Goal: Task Accomplishment & Management: Complete application form

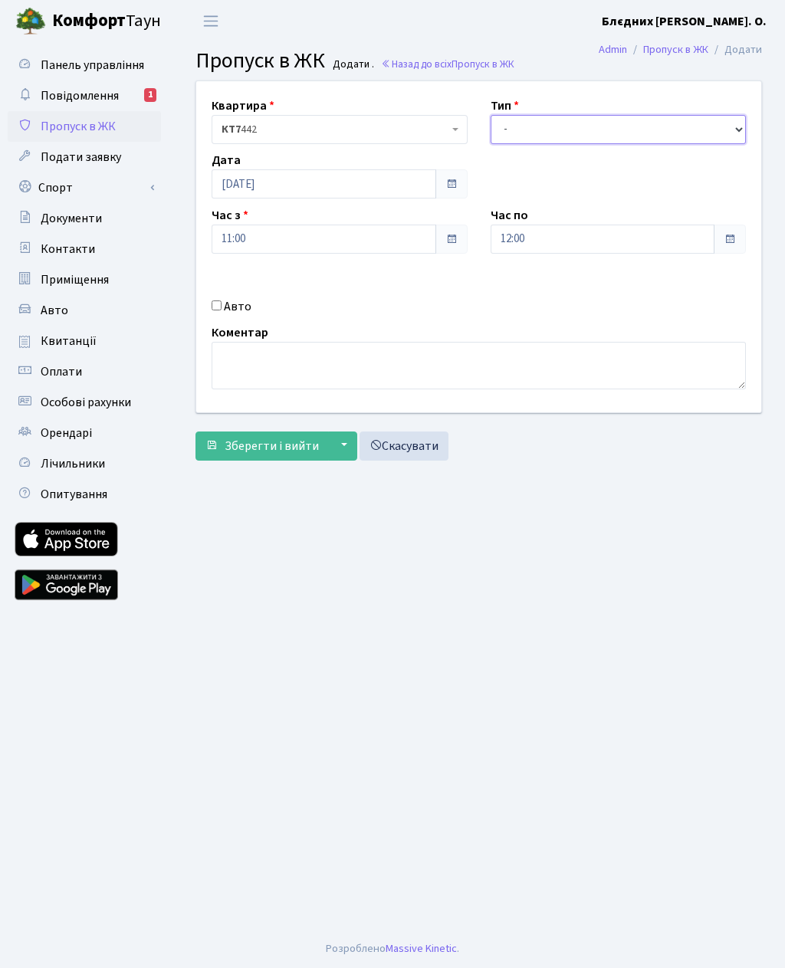
click at [545, 128] on select "- Доставка Таксі Гості Сервіс" at bounding box center [619, 129] width 256 height 29
select select "3"
click at [226, 310] on label "Авто" at bounding box center [238, 306] width 28 height 18
click at [222, 310] on input "Авто" at bounding box center [217, 306] width 10 height 10
checkbox input "true"
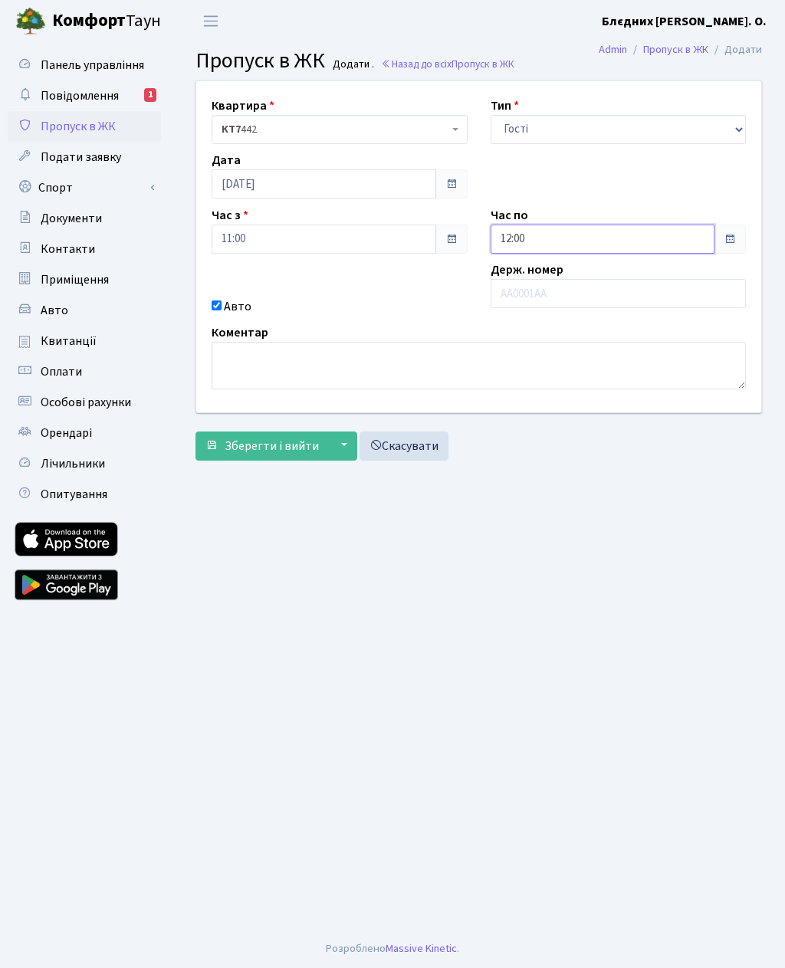
click at [578, 245] on input "12:00" at bounding box center [603, 239] width 225 height 29
click at [535, 291] on icon at bounding box center [532, 291] width 41 height 41
click at [541, 294] on icon at bounding box center [532, 291] width 41 height 41
click at [540, 297] on icon at bounding box center [532, 291] width 41 height 41
click at [541, 294] on icon at bounding box center [532, 291] width 41 height 41
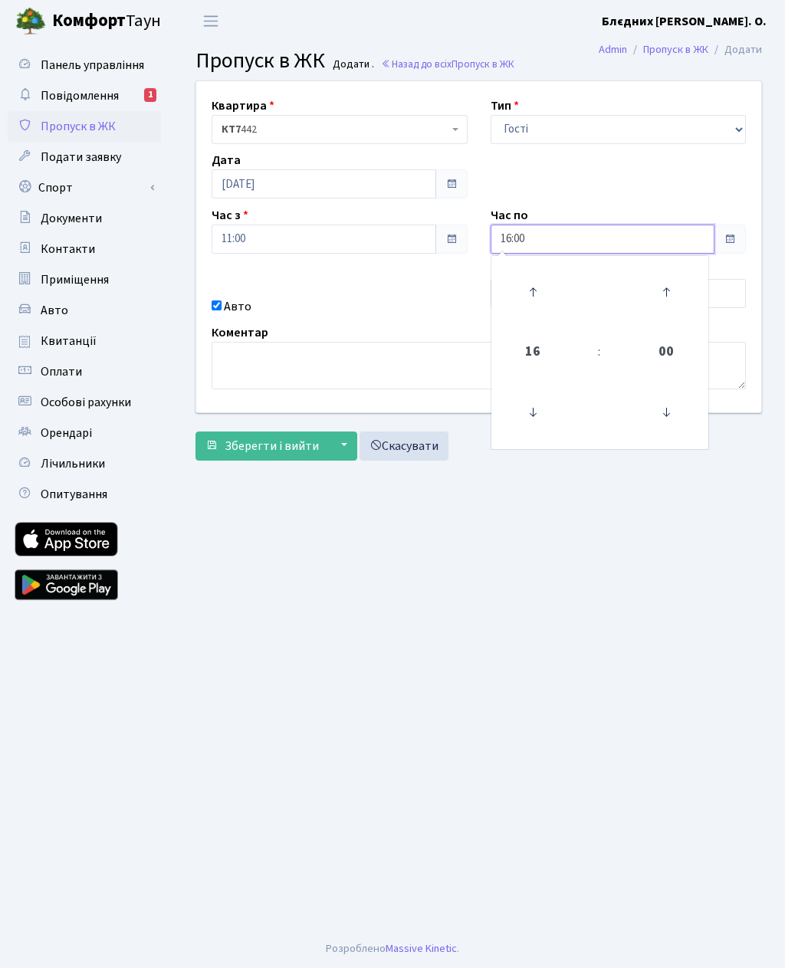
click at [540, 291] on icon at bounding box center [532, 291] width 41 height 41
click at [545, 297] on icon at bounding box center [532, 291] width 41 height 41
click at [545, 293] on icon at bounding box center [532, 291] width 41 height 41
click at [542, 290] on icon at bounding box center [532, 291] width 41 height 41
click at [542, 288] on icon at bounding box center [532, 291] width 41 height 41
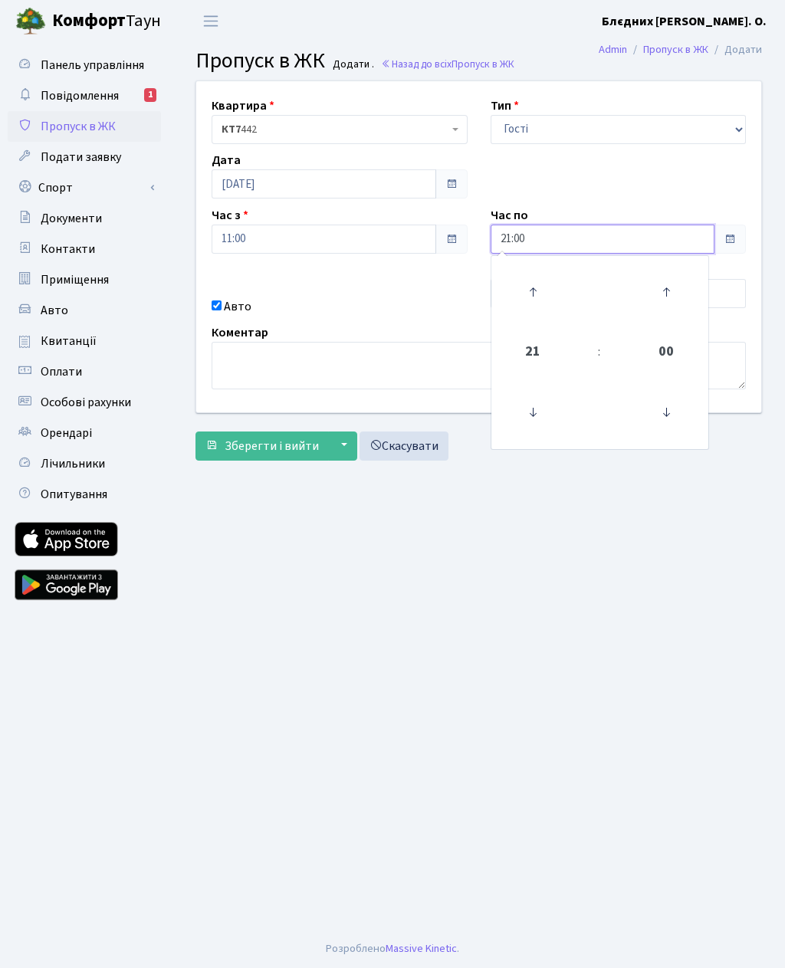
click at [539, 289] on icon at bounding box center [532, 291] width 41 height 41
click at [536, 284] on icon at bounding box center [532, 291] width 41 height 41
type input "23:00"
click at [523, 536] on main "Admin Пропуск в ЖК Додати Пропуск в ЖК Додати . Назад до всіх Пропуск в ЖК Квар…" at bounding box center [478, 486] width 613 height 888
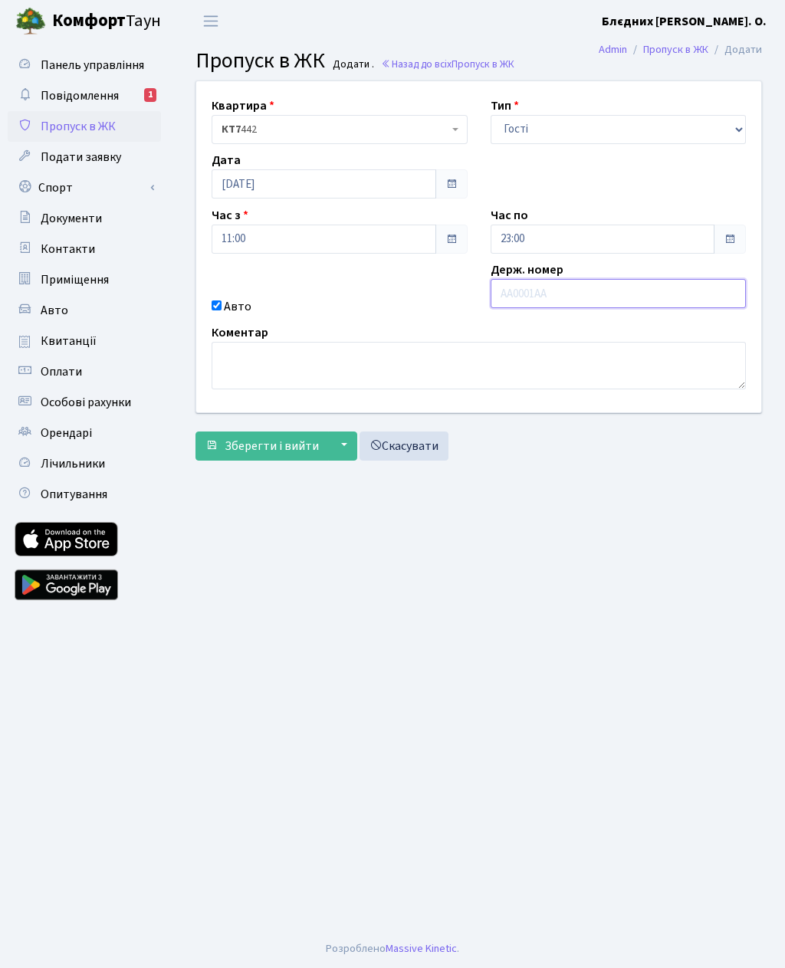
click at [564, 296] on input "text" at bounding box center [619, 293] width 256 height 29
type input "Ка7881вт"
click at [287, 458] on button "Зберегти і вийти" at bounding box center [261, 446] width 133 height 29
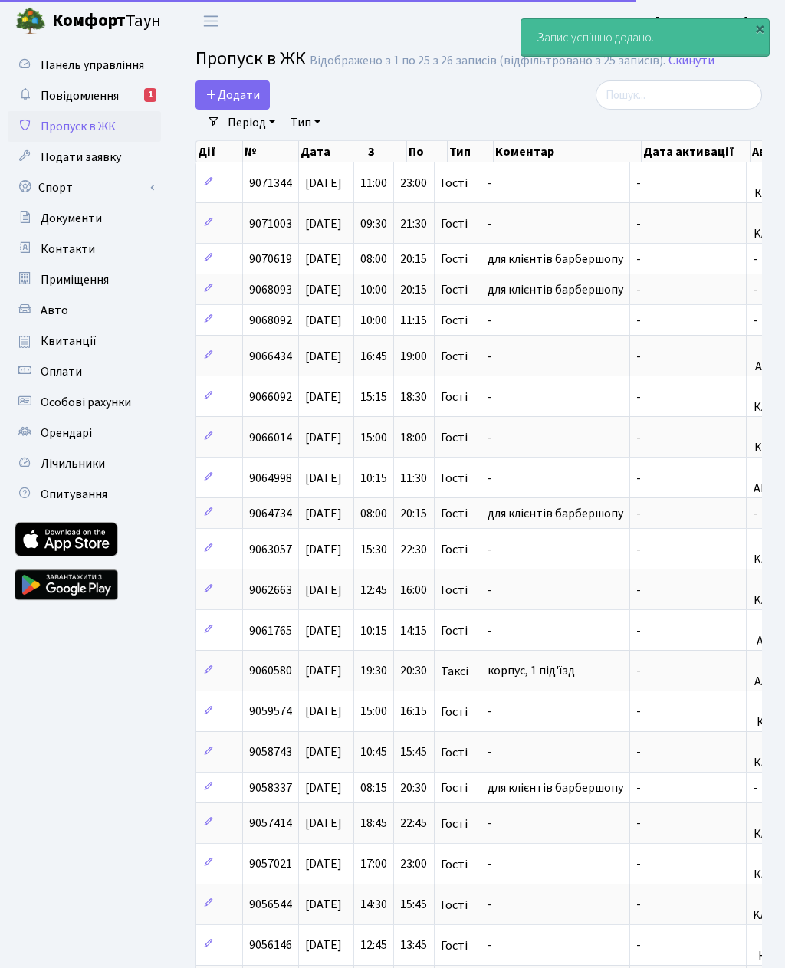
select select "25"
click at [230, 98] on span "Додати" at bounding box center [232, 95] width 54 height 17
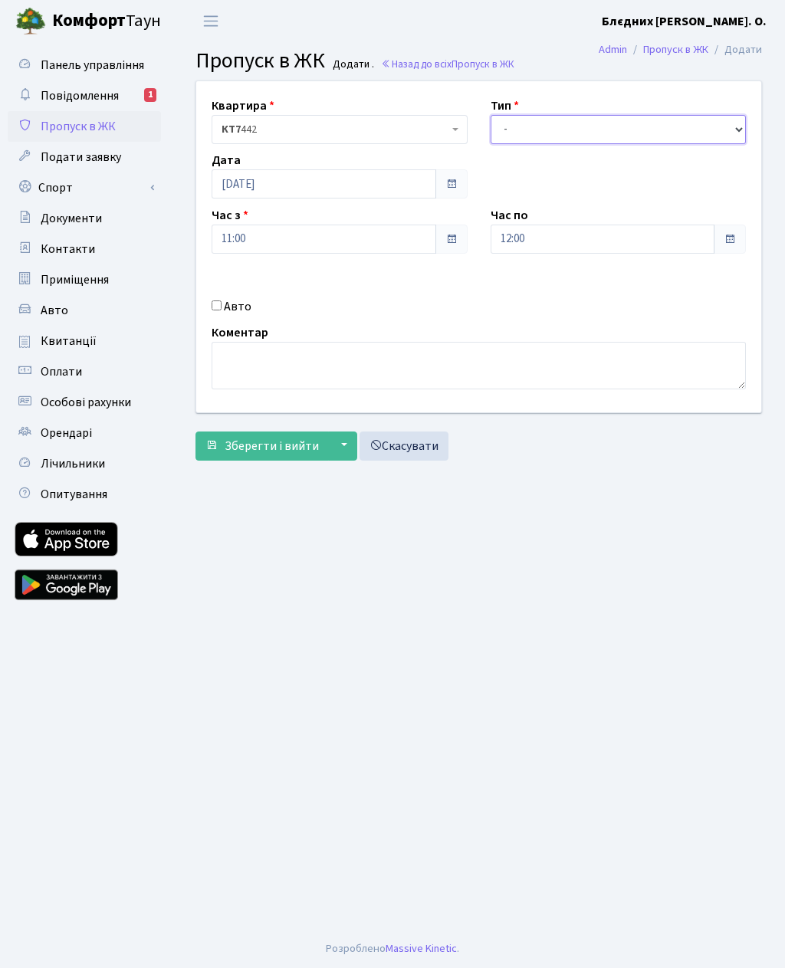
click at [570, 131] on select "- Доставка Таксі Гості Сервіс" at bounding box center [619, 129] width 256 height 29
select select "3"
click at [596, 242] on input "12:00" at bounding box center [603, 239] width 225 height 29
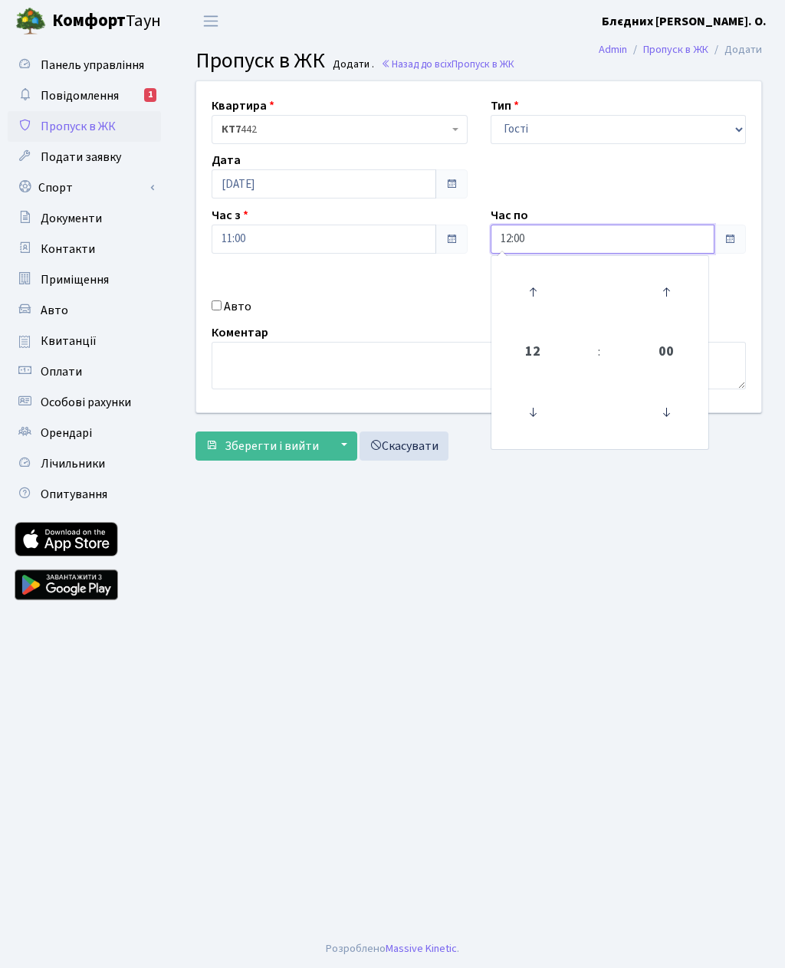
click at [539, 286] on icon at bounding box center [532, 291] width 41 height 41
click at [536, 294] on icon at bounding box center [532, 291] width 41 height 41
click at [532, 299] on icon at bounding box center [532, 291] width 41 height 41
click at [530, 296] on icon at bounding box center [532, 291] width 41 height 41
click at [539, 301] on icon at bounding box center [532, 291] width 41 height 41
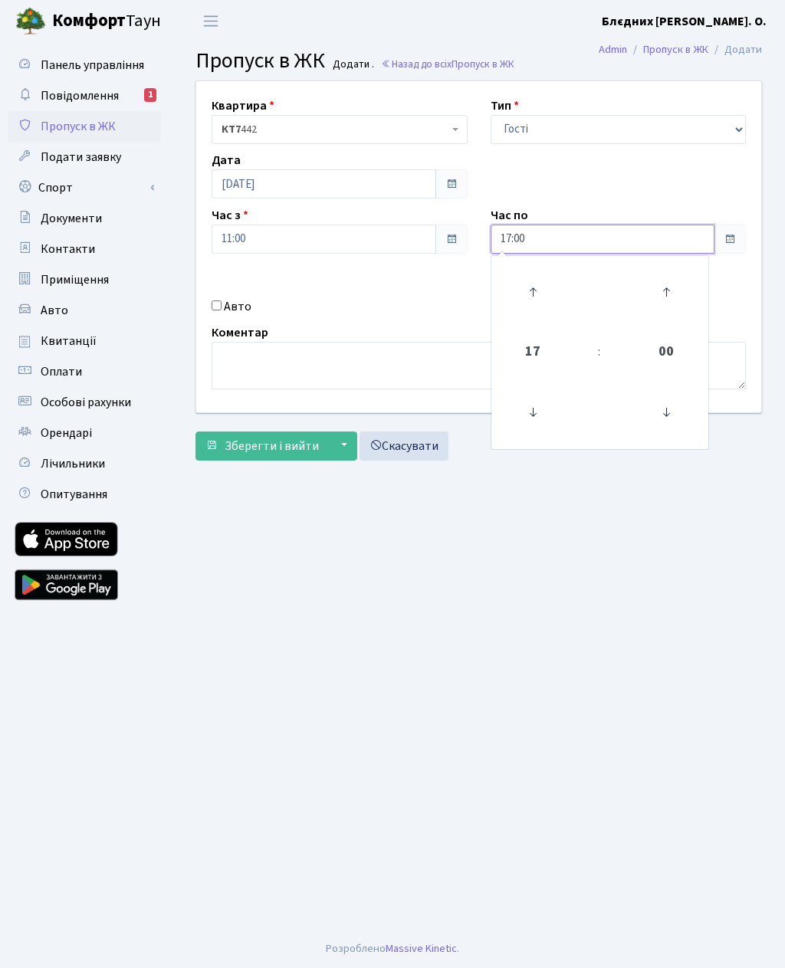
click at [537, 303] on icon at bounding box center [532, 291] width 41 height 41
click at [540, 297] on icon at bounding box center [532, 291] width 41 height 41
click at [536, 290] on icon at bounding box center [532, 291] width 41 height 41
click at [542, 298] on icon at bounding box center [532, 291] width 41 height 41
click at [539, 297] on icon at bounding box center [532, 291] width 41 height 41
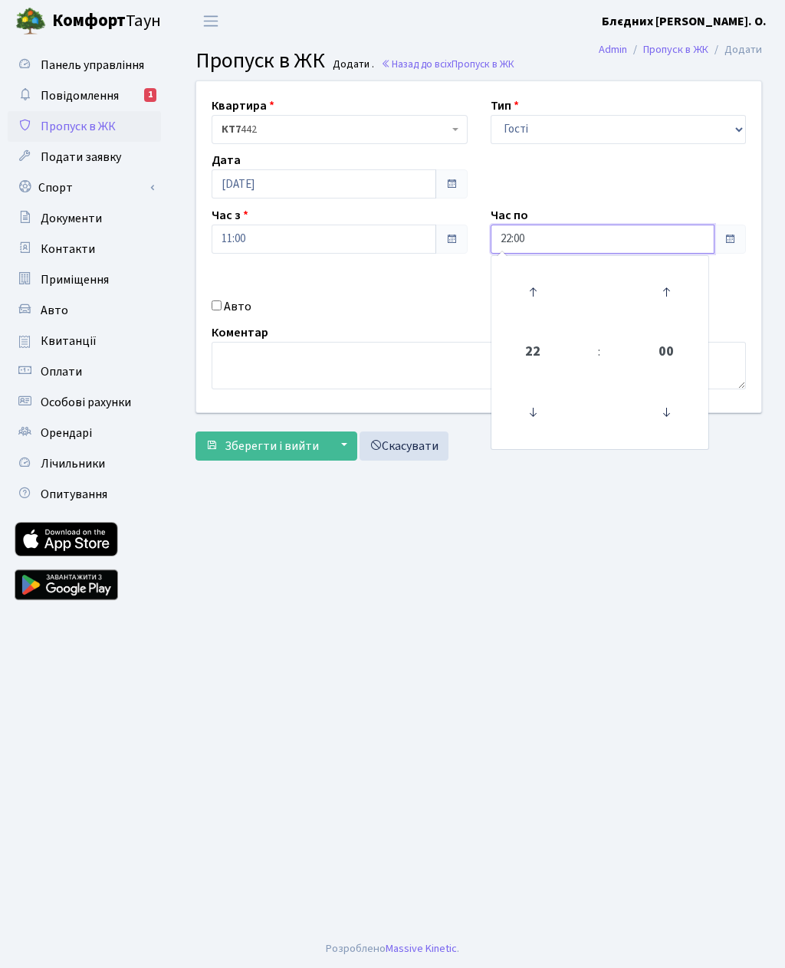
click at [545, 297] on icon at bounding box center [532, 291] width 41 height 41
type input "23:00"
click at [220, 307] on input "Авто" at bounding box center [217, 306] width 10 height 10
checkbox input "true"
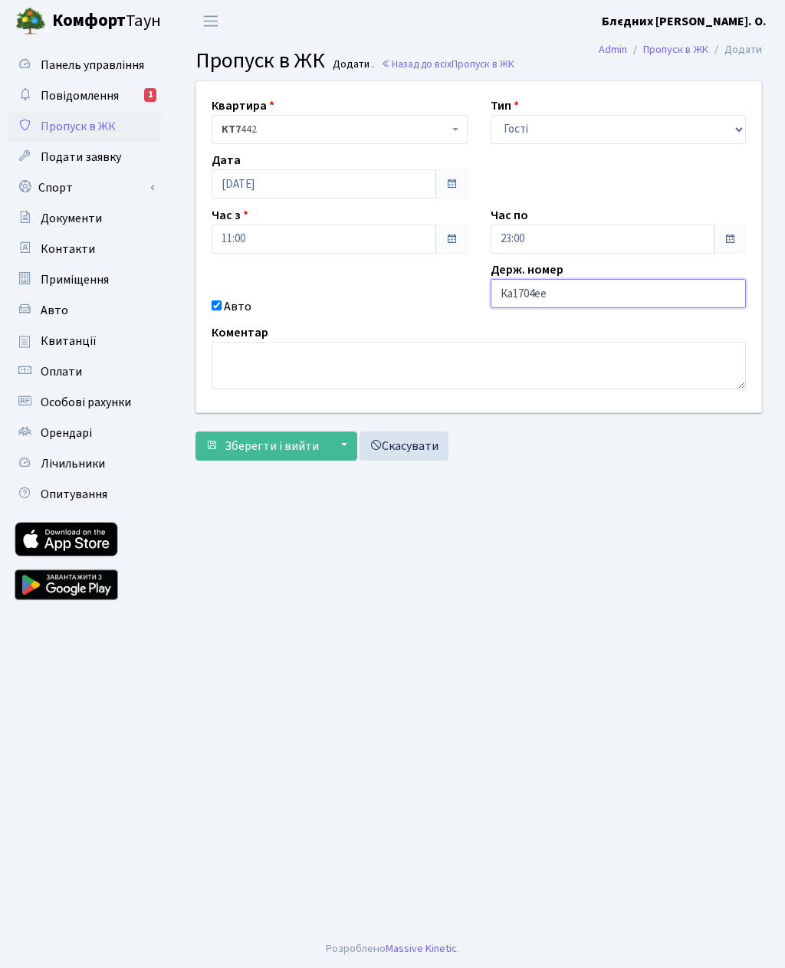
type input "Ка1704ее"
click at [292, 443] on span "Зберегти і вийти" at bounding box center [272, 446] width 94 height 17
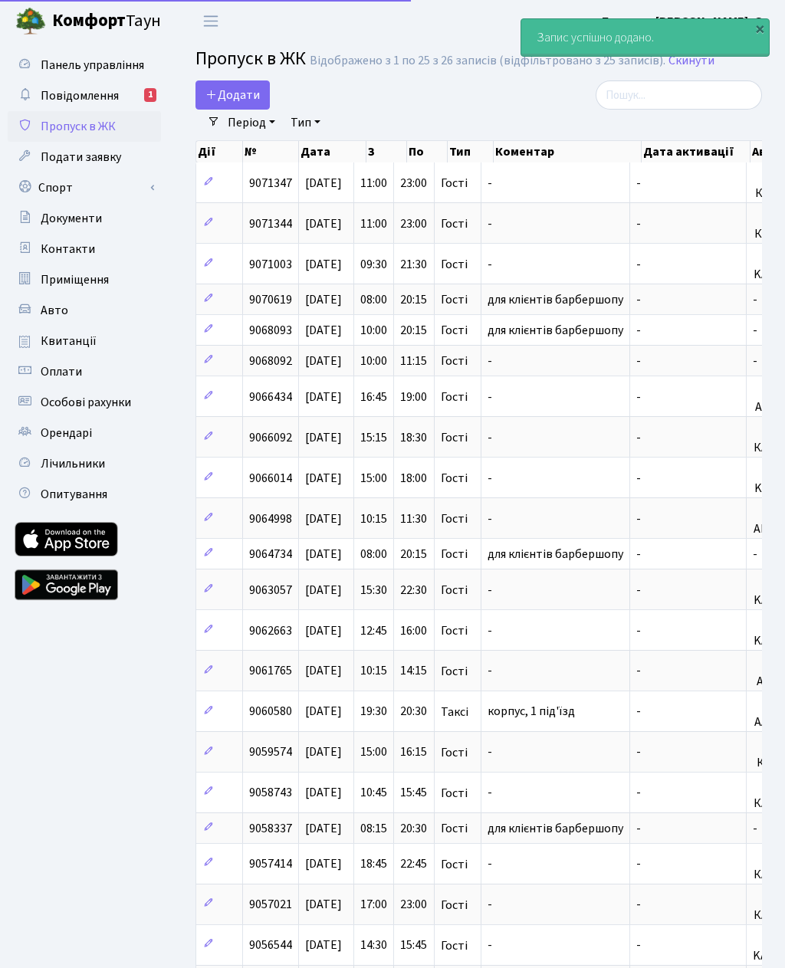
select select "25"
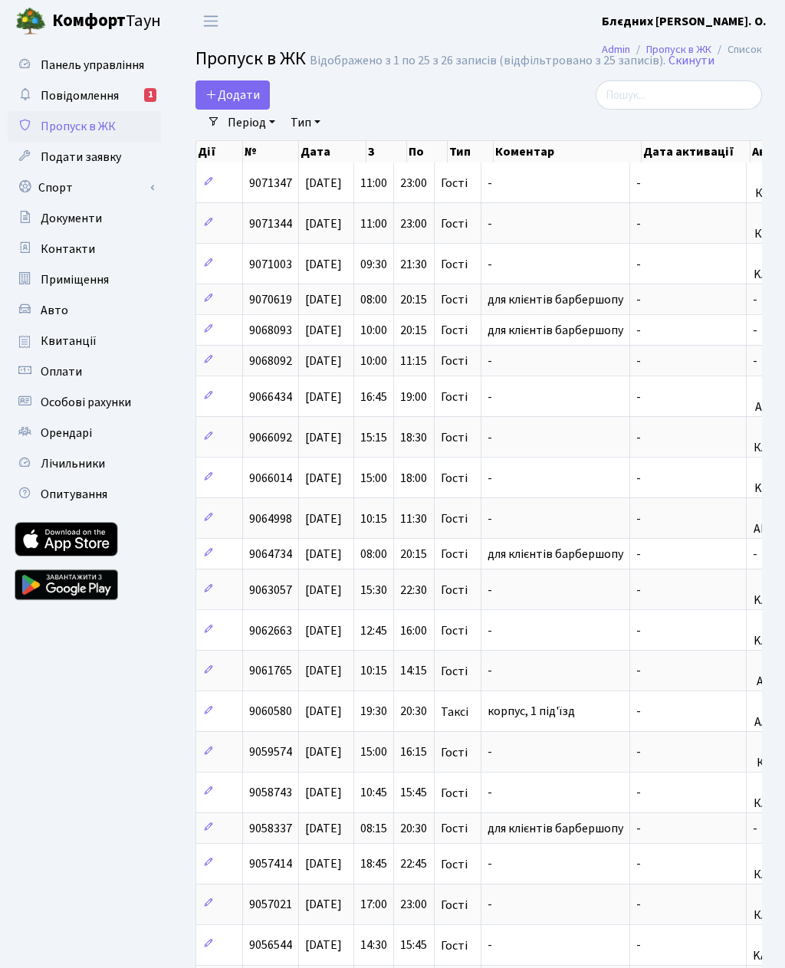
click at [251, 99] on span "Додати" at bounding box center [232, 95] width 54 height 17
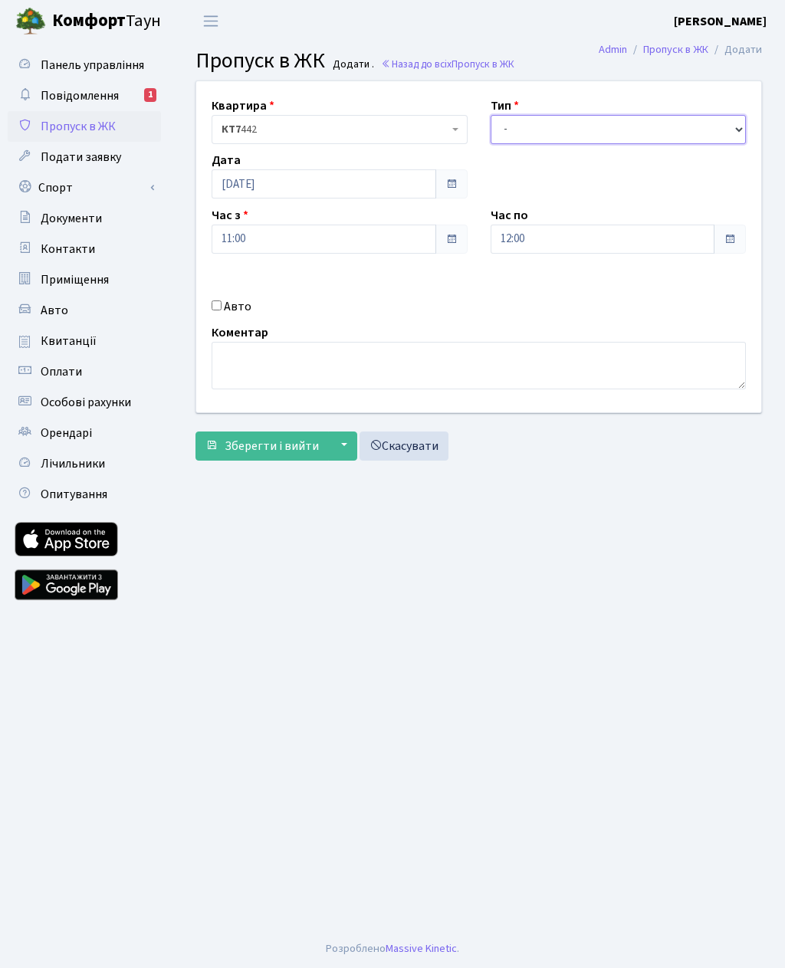
click at [597, 131] on select "- Доставка Таксі Гості Сервіс" at bounding box center [619, 129] width 256 height 29
select select "3"
click at [580, 239] on input "12:00" at bounding box center [603, 239] width 225 height 29
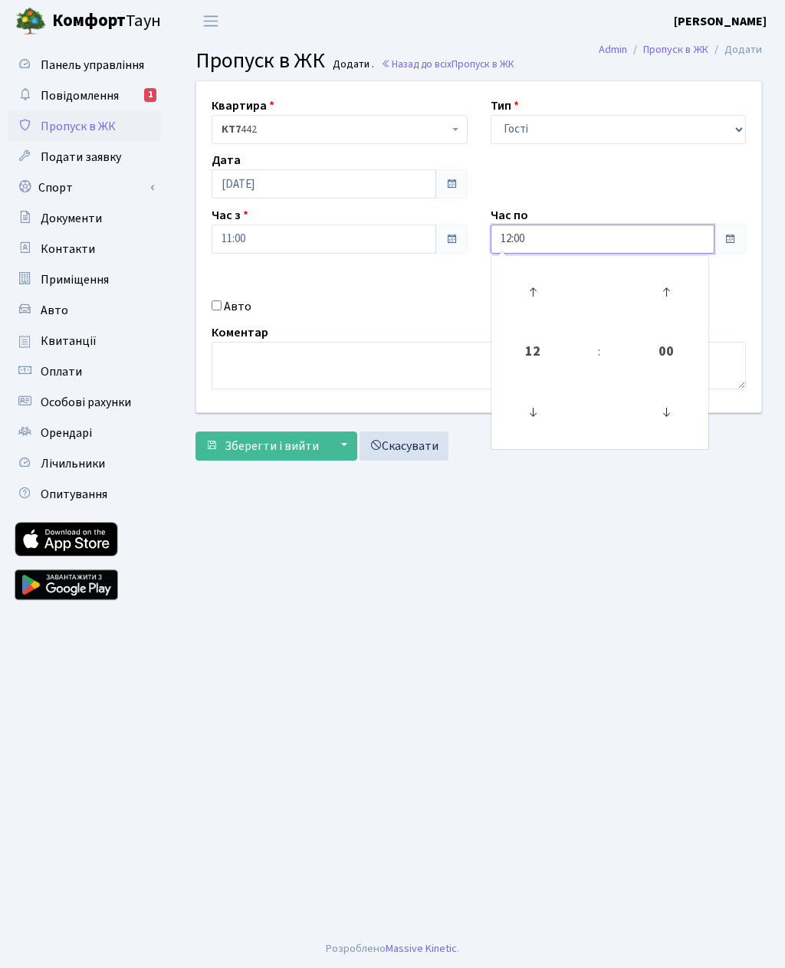
click at [538, 285] on icon at bounding box center [532, 291] width 41 height 41
click at [533, 285] on icon at bounding box center [532, 291] width 41 height 41
click at [536, 291] on icon at bounding box center [532, 291] width 41 height 41
click at [540, 291] on icon at bounding box center [532, 291] width 41 height 41
click at [541, 293] on icon at bounding box center [532, 291] width 41 height 41
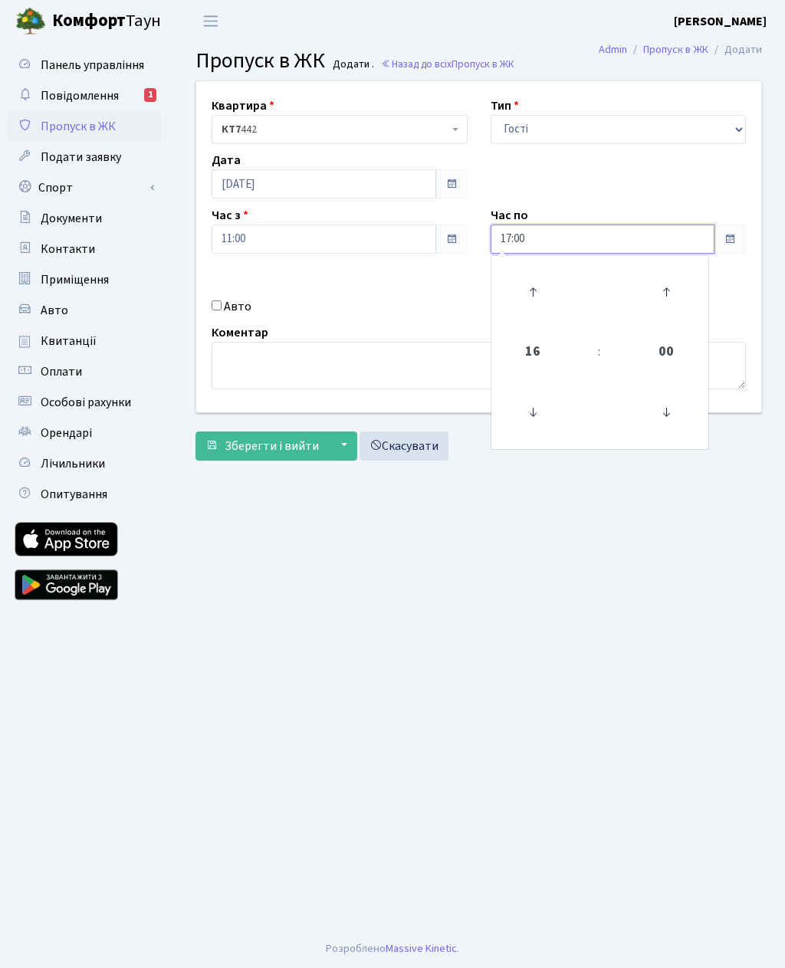
click at [536, 291] on icon at bounding box center [532, 291] width 41 height 41
click at [538, 286] on icon at bounding box center [532, 291] width 41 height 41
click at [547, 288] on icon at bounding box center [532, 291] width 41 height 41
click at [540, 297] on icon at bounding box center [532, 291] width 41 height 41
click at [538, 297] on icon at bounding box center [532, 291] width 41 height 41
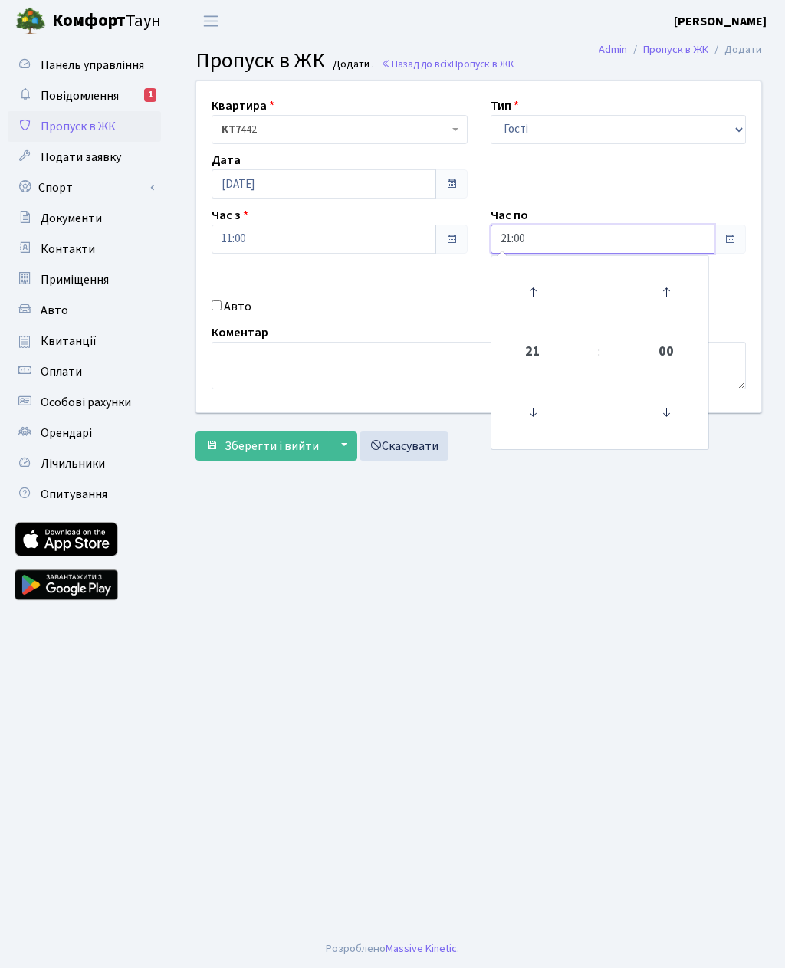
type input "22:00"
click at [212, 317] on div "Квартира <b>КТ7</b>&nbsp;&nbsp;&nbsp;442 КТ7 442 Тип - Доставка Таксі Гості Сер…" at bounding box center [479, 246] width 588 height 331
click at [222, 305] on input "Авто" at bounding box center [217, 306] width 10 height 10
checkbox input "true"
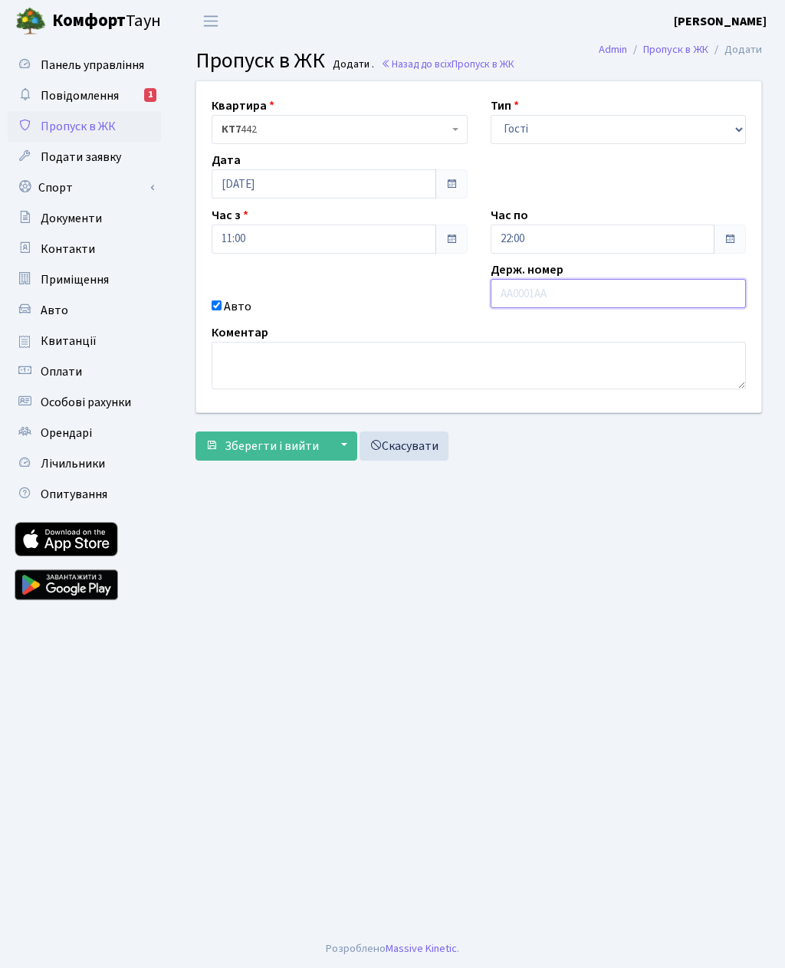
click at [554, 294] on input "text" at bounding box center [619, 293] width 256 height 29
paste input "DI2935АС"
type input "DI2935АС"
click at [270, 446] on span "Зберегти і вийти" at bounding box center [272, 446] width 94 height 17
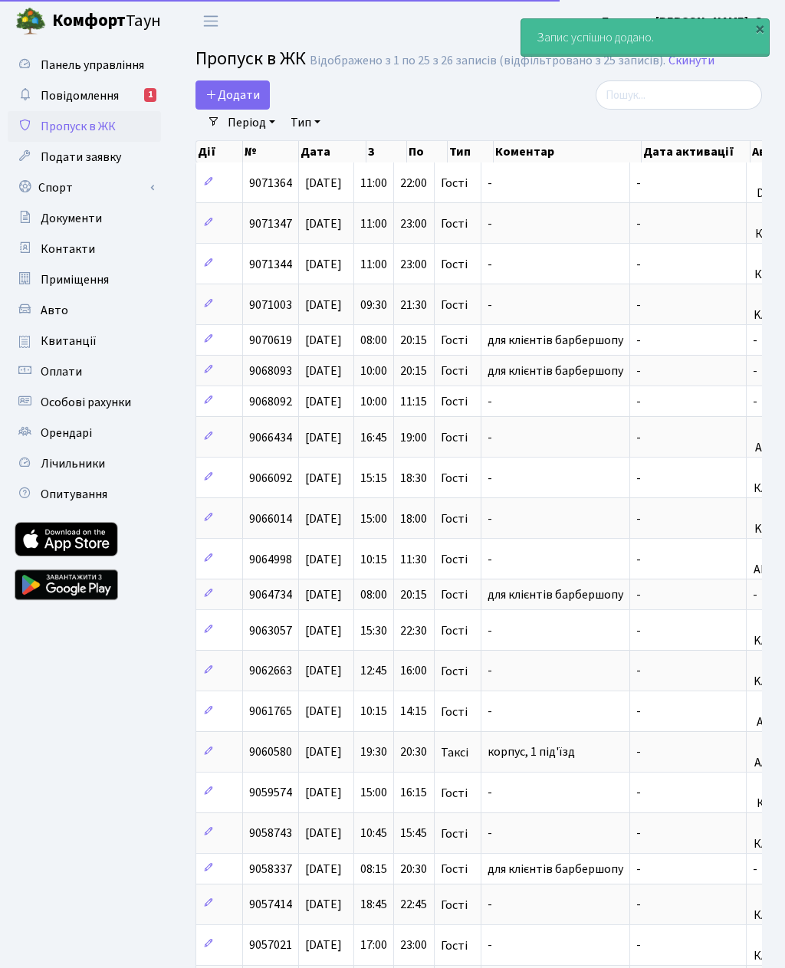
select select "25"
